Goal: Information Seeking & Learning: Find specific fact

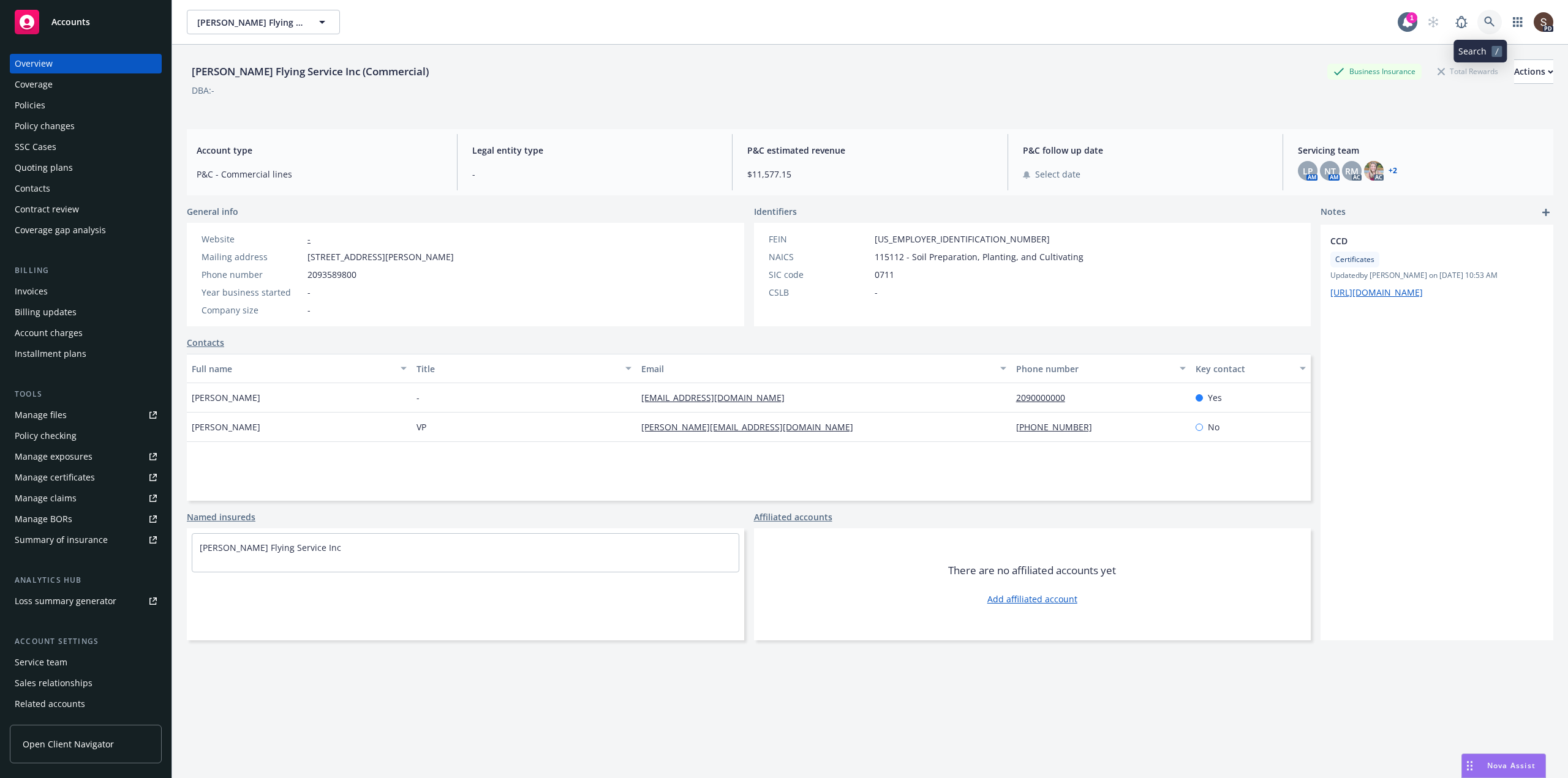
click at [1484, 27] on icon at bounding box center [1489, 22] width 11 height 11
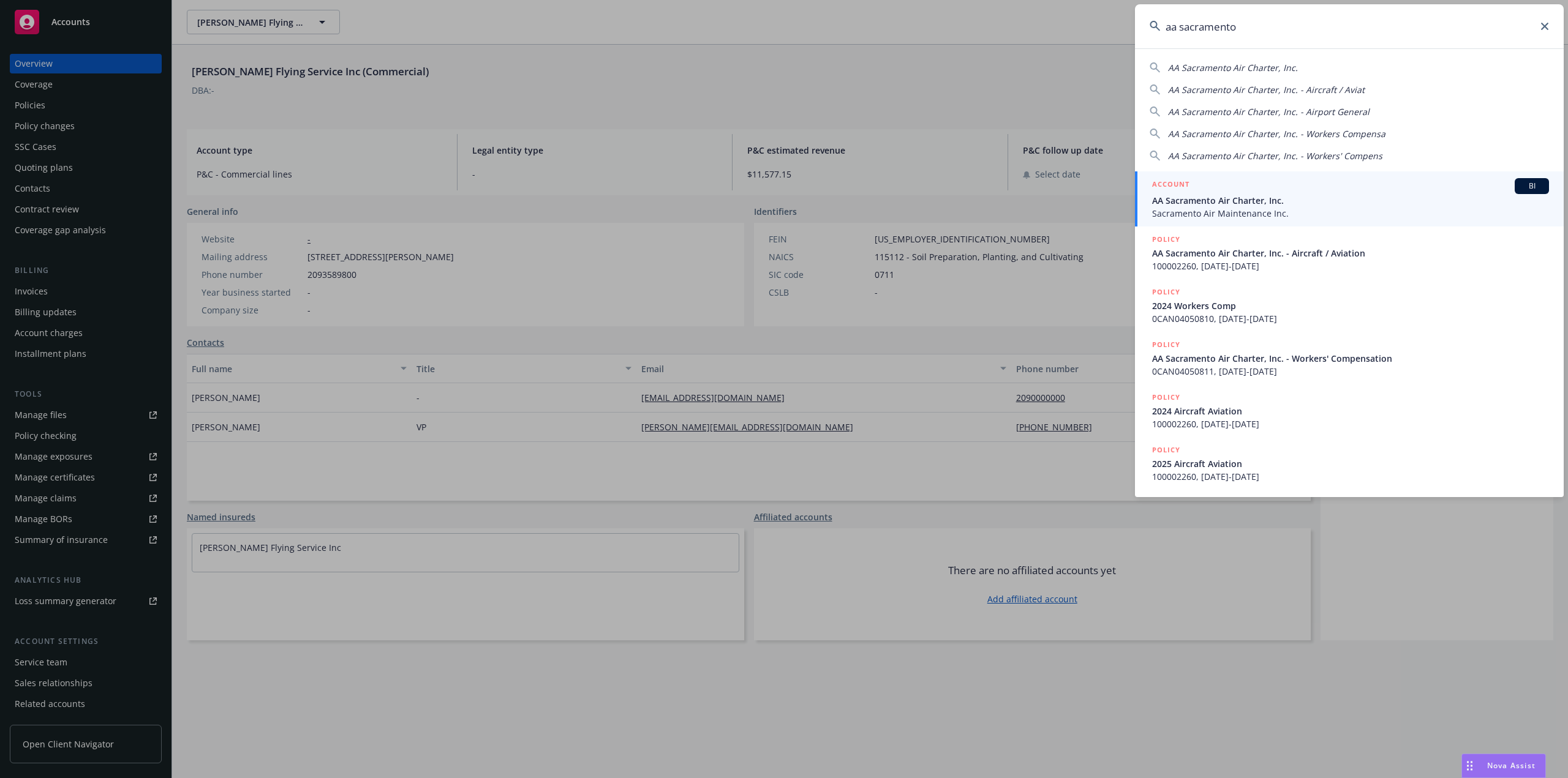
type input "aa sacramento"
click at [1245, 208] on span "Sacramento Air Maintenance Inc." at bounding box center [1350, 214] width 397 height 13
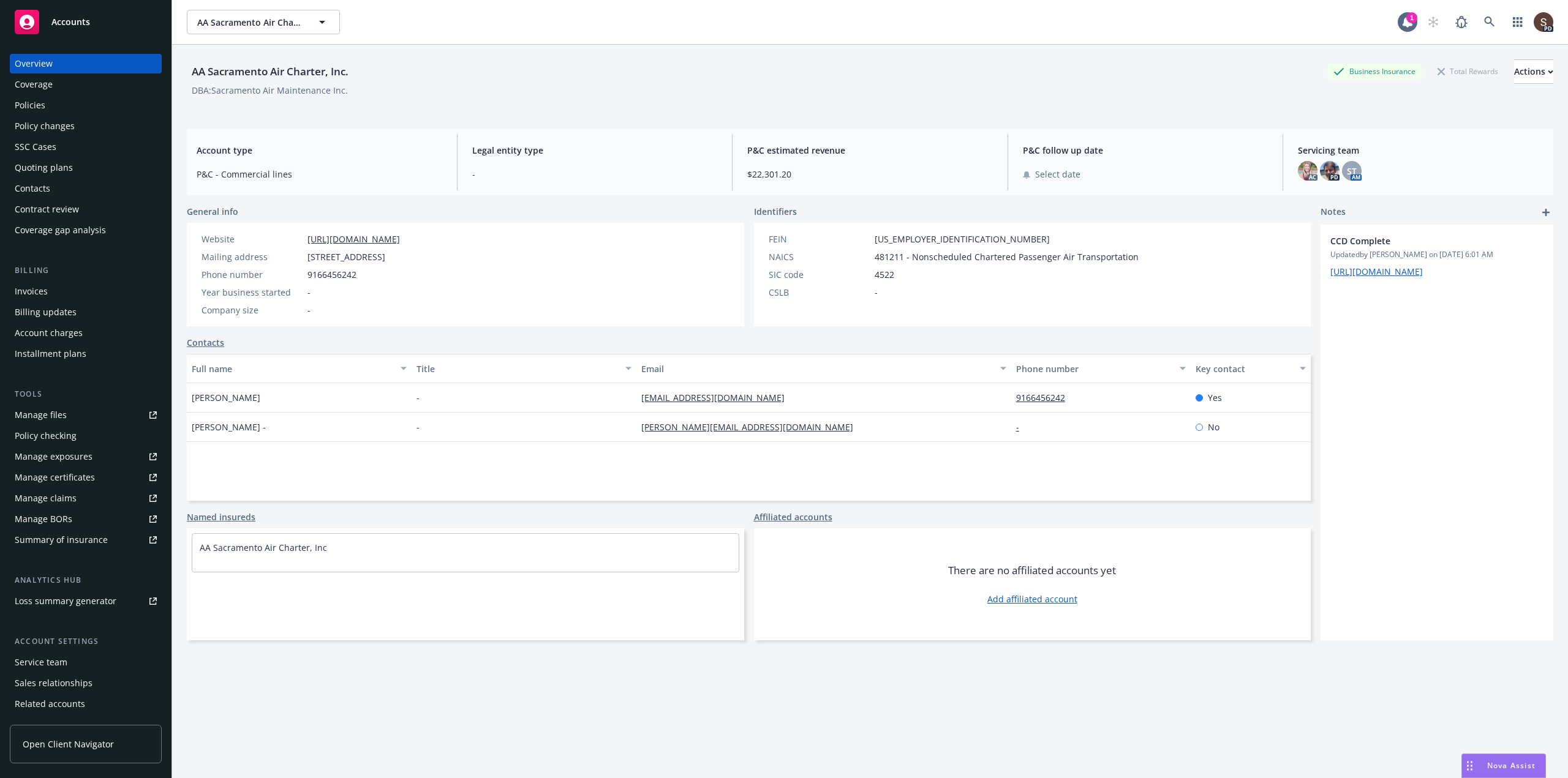
click at [31, 109] on div "Policies" at bounding box center [29, 104] width 30 height 19
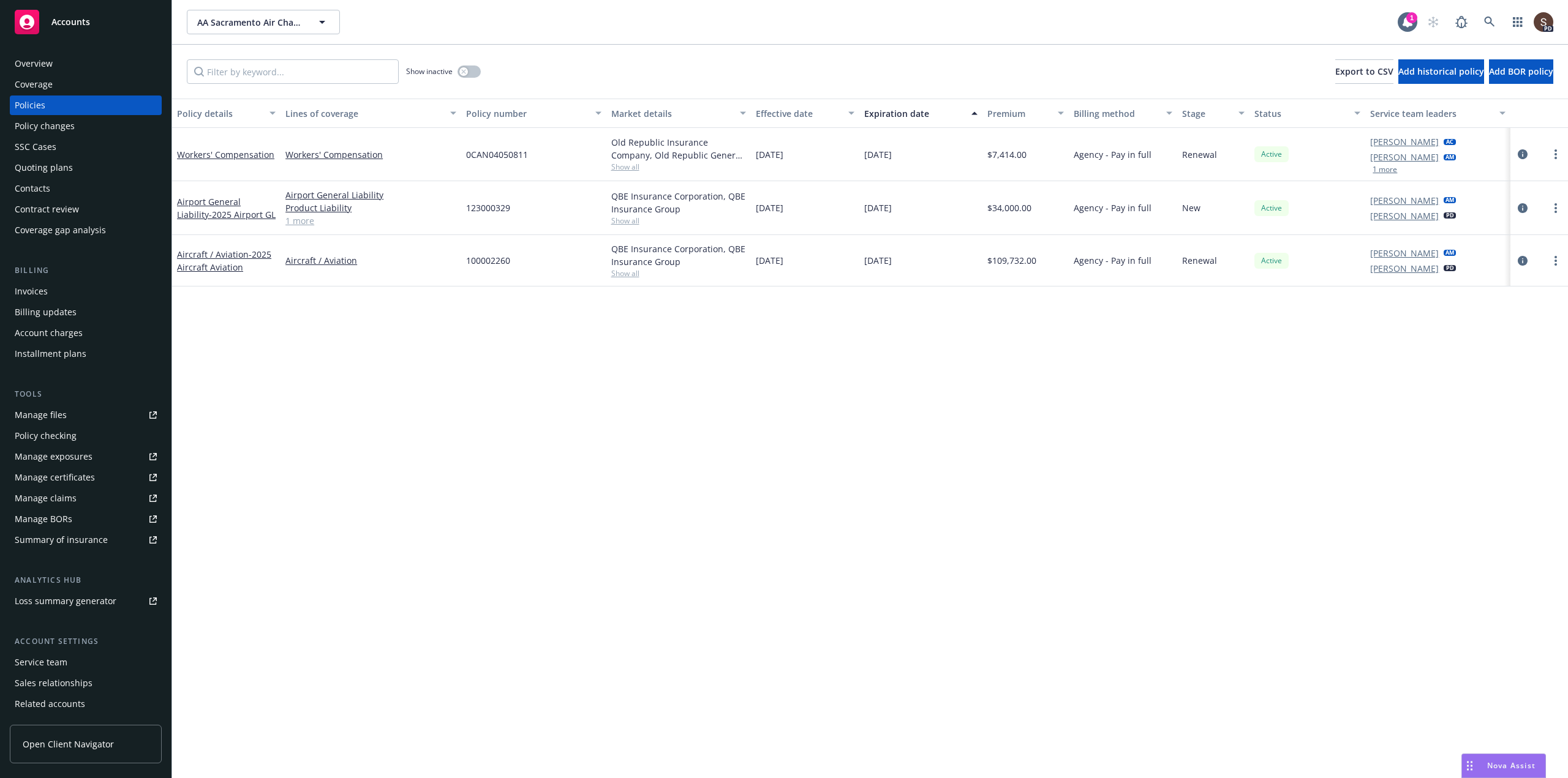
click at [456, 383] on div "Policy details Lines of coverage Policy number Market details Effective date Ex…" at bounding box center [870, 439] width 1396 height 680
click at [1522, 261] on icon "circleInformation" at bounding box center [1522, 260] width 10 height 10
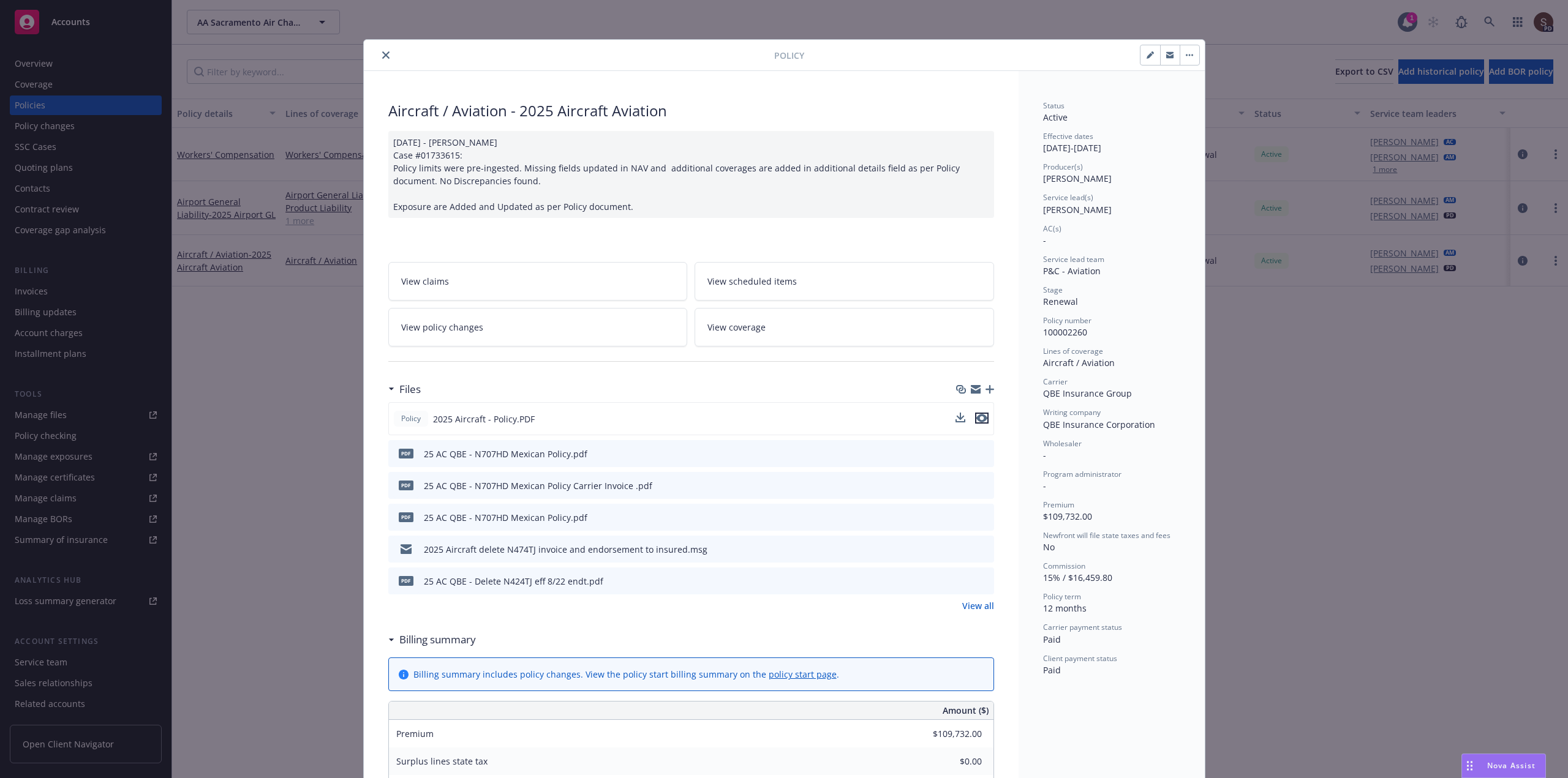
click at [976, 418] on icon "preview file" at bounding box center [981, 418] width 11 height 8
